Goal: Task Accomplishment & Management: Manage account settings

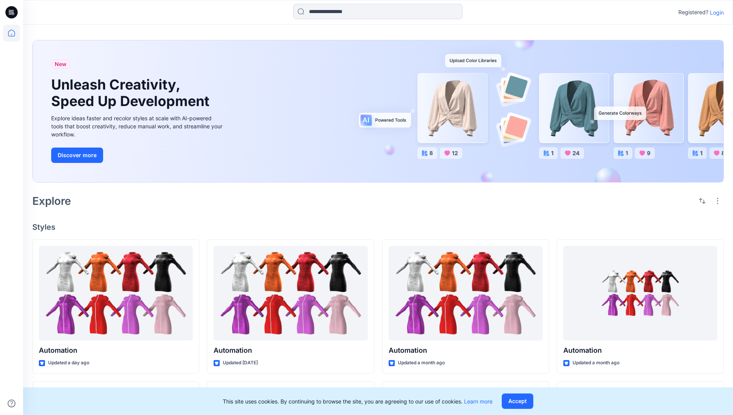
click at [714, 12] on p "Login" at bounding box center [716, 12] width 14 height 8
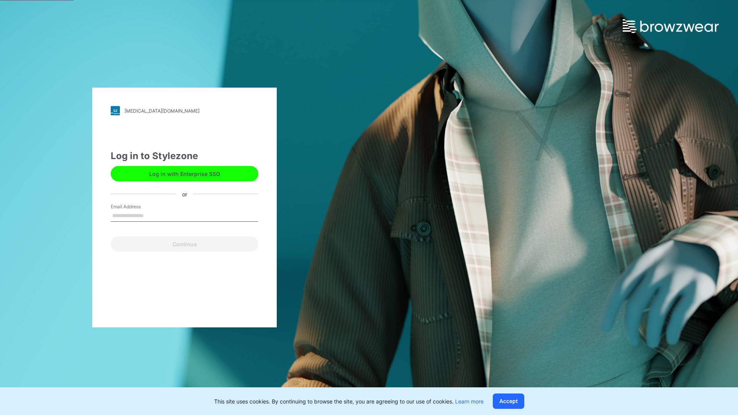
click at [152, 215] on input "Email Address" at bounding box center [185, 216] width 148 height 12
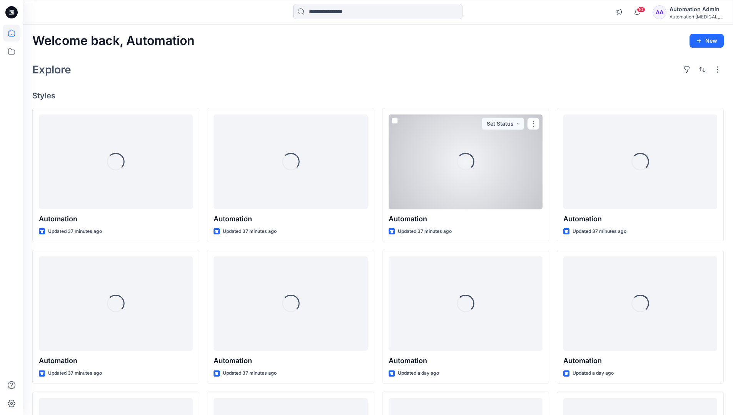
click at [15, 33] on icon at bounding box center [11, 33] width 7 height 7
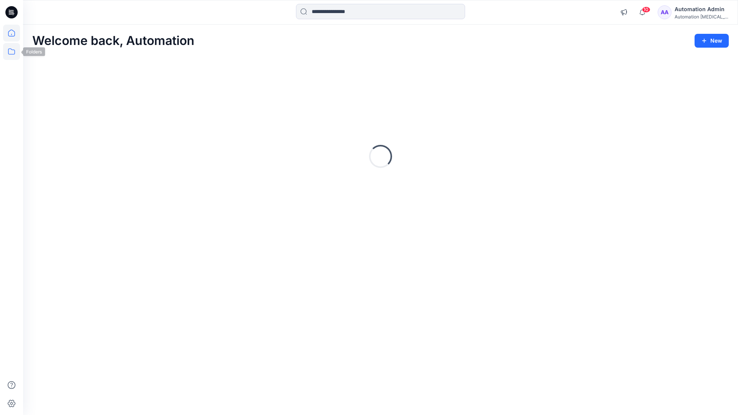
click at [10, 53] on icon at bounding box center [11, 51] width 17 height 17
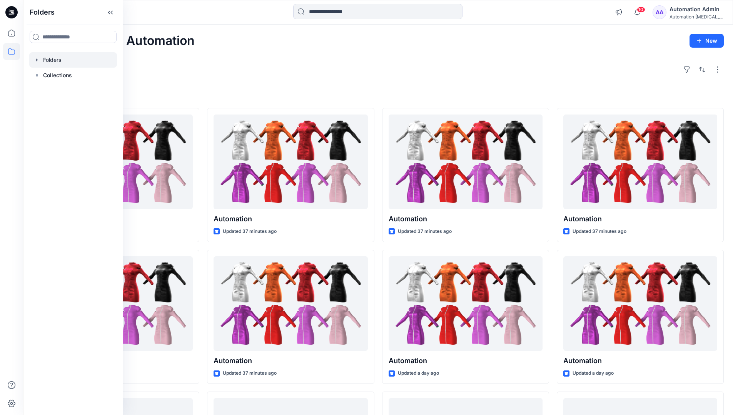
click at [70, 63] on div at bounding box center [73, 59] width 88 height 15
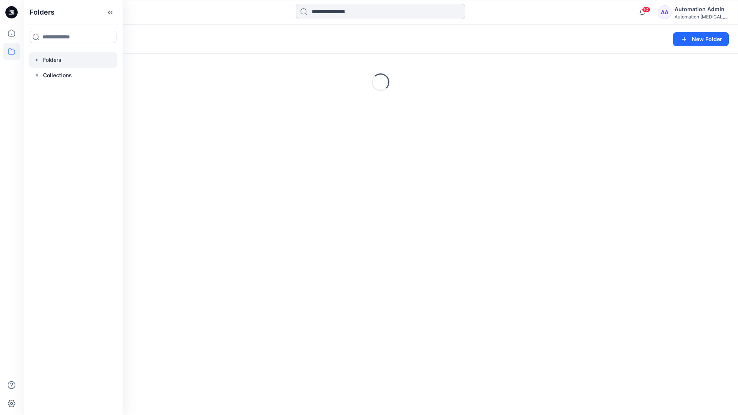
click at [348, 255] on div "Folders New Folder Loading..." at bounding box center [380, 220] width 715 height 391
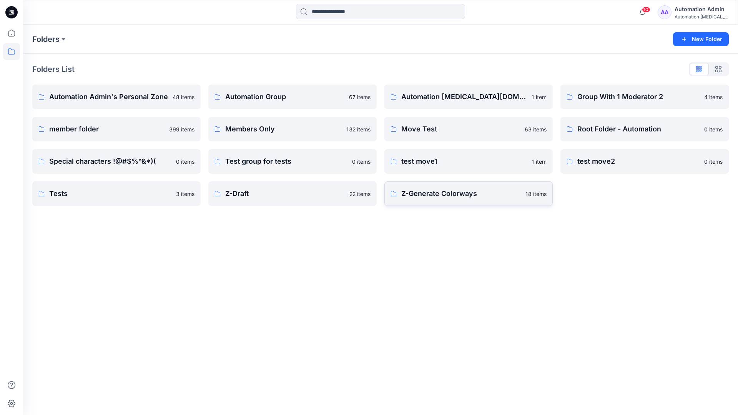
click at [425, 197] on p "Z-Generate Colorways" at bounding box center [461, 193] width 120 height 11
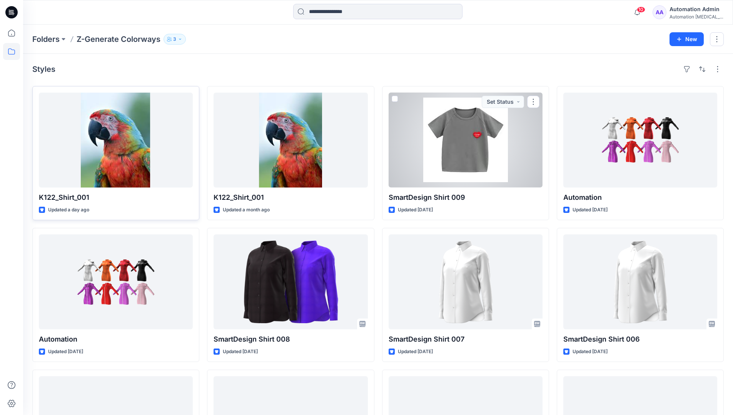
click at [150, 136] on div at bounding box center [116, 140] width 154 height 95
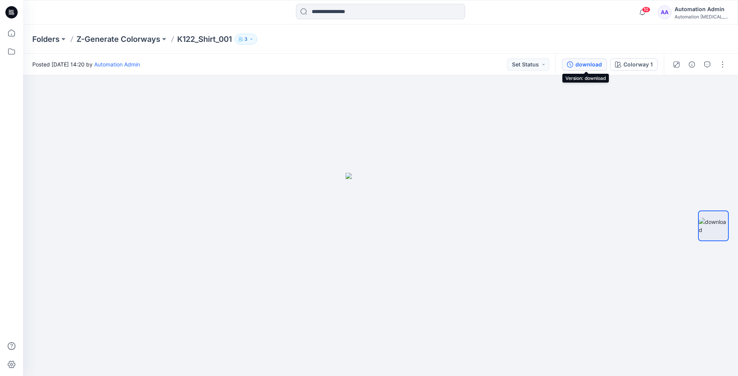
click at [590, 64] on div "download" at bounding box center [589, 64] width 27 height 8
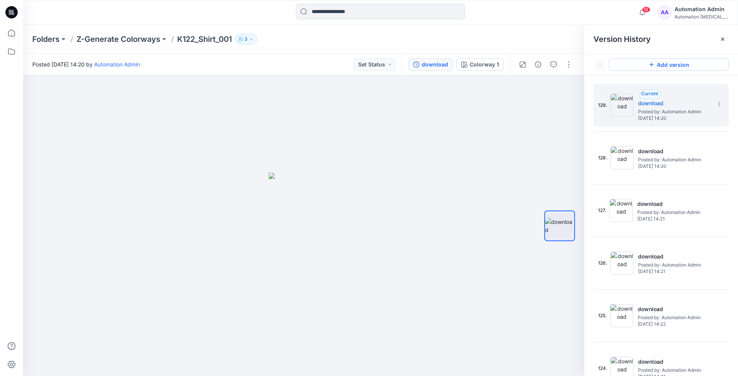
click at [658, 68] on button "Add version" at bounding box center [669, 64] width 120 height 12
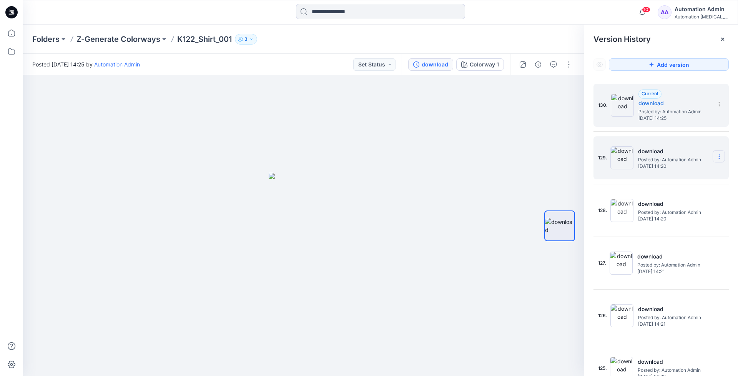
click at [716, 156] on icon at bounding box center [719, 157] width 6 height 6
click at [682, 170] on span "Restore Version" at bounding box center [667, 171] width 39 height 9
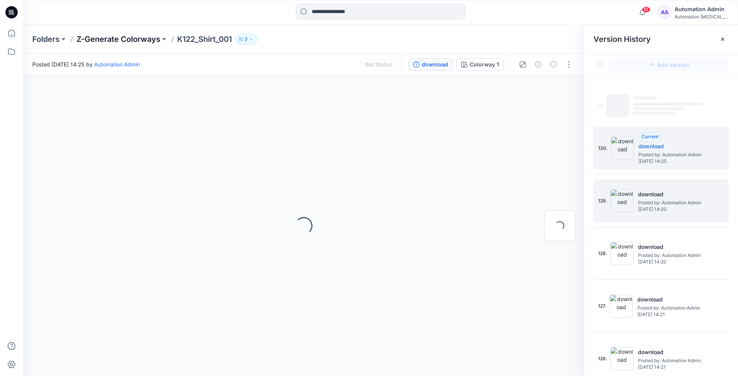
click at [137, 39] on p "Z-Generate Colorways" at bounding box center [119, 39] width 84 height 11
